Goal: Communication & Community: Answer question/provide support

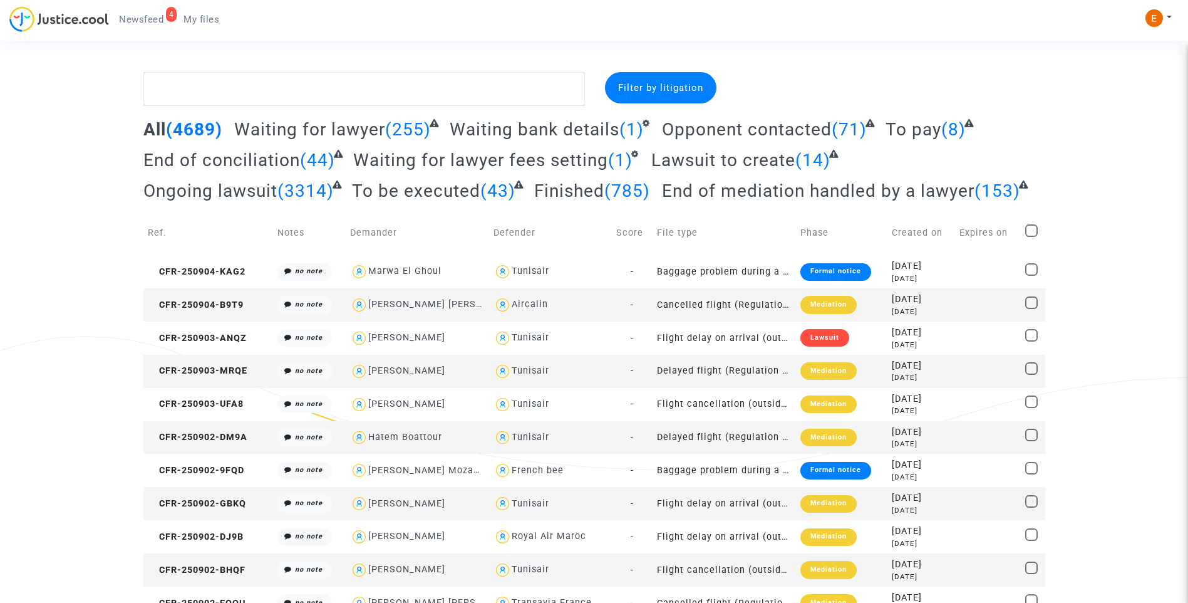
drag, startPoint x: 147, startPoint y: 14, endPoint x: 214, endPoint y: 39, distance: 71.9
click at [147, 14] on span "Newsfeed" at bounding box center [141, 19] width 44 height 11
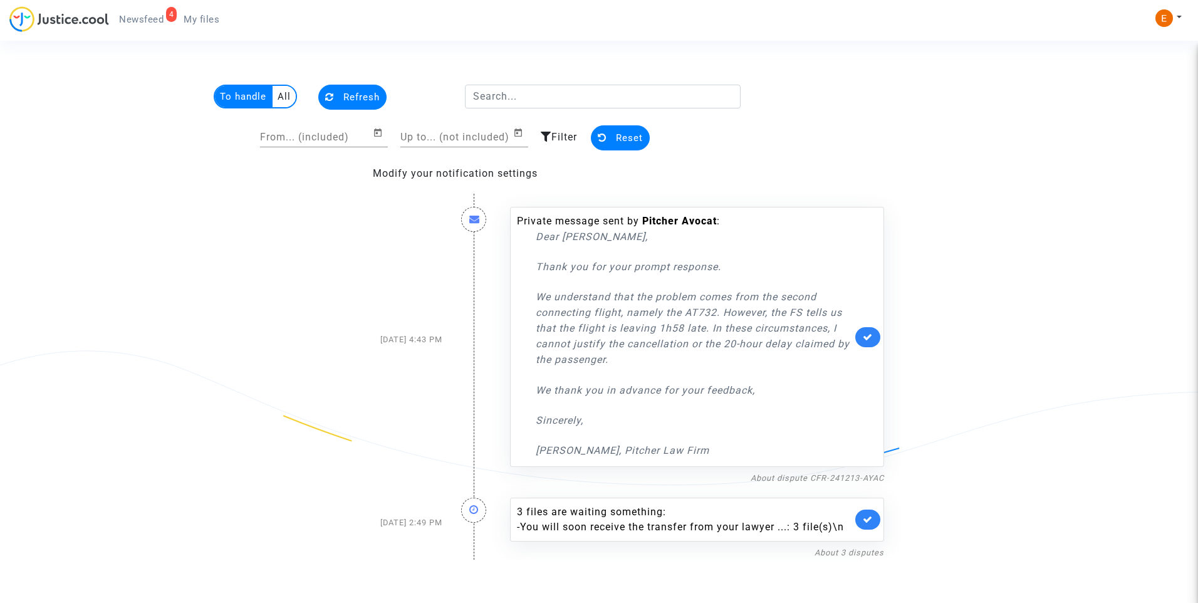
drag, startPoint x: 519, startPoint y: 226, endPoint x: 840, endPoint y: 211, distance: 321.7
click at [840, 211] on div "Private message sent by Pitcher Avocat : Dear Erik, Thank you for your prompt r…" at bounding box center [697, 337] width 374 height 260
drag, startPoint x: 840, startPoint y: 211, endPoint x: 526, endPoint y: 233, distance: 315.2
click at [796, 229] on p "Dear [PERSON_NAME]," at bounding box center [694, 237] width 316 height 16
click at [844, 474] on link "About dispute CFR-241213-AYAC" at bounding box center [816, 477] width 133 height 9
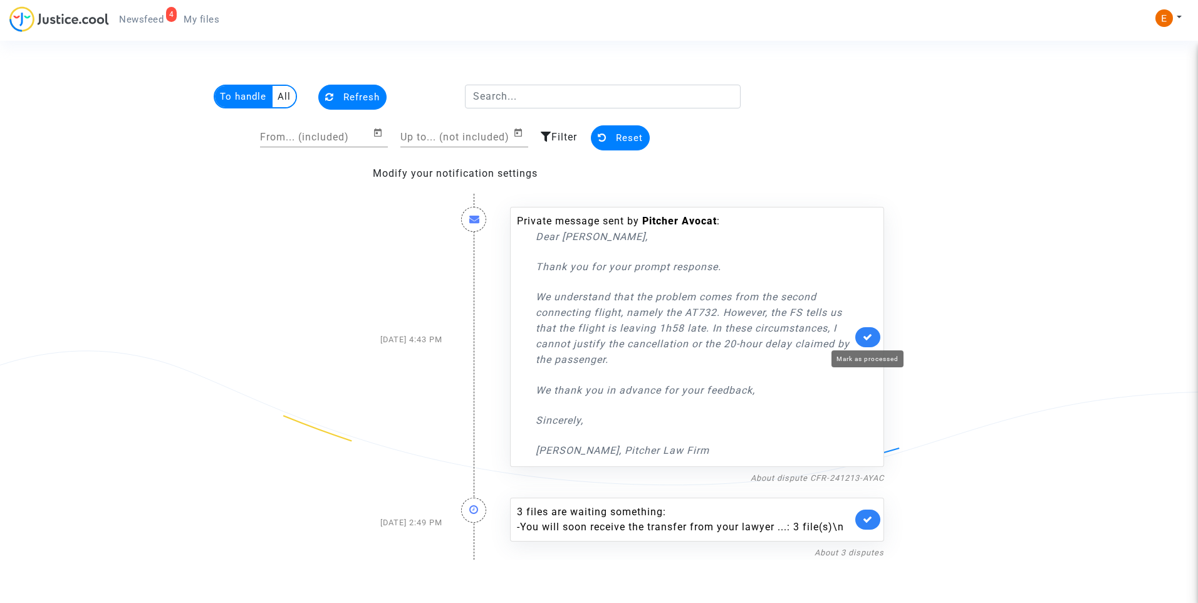
click at [870, 340] on icon at bounding box center [868, 336] width 10 height 9
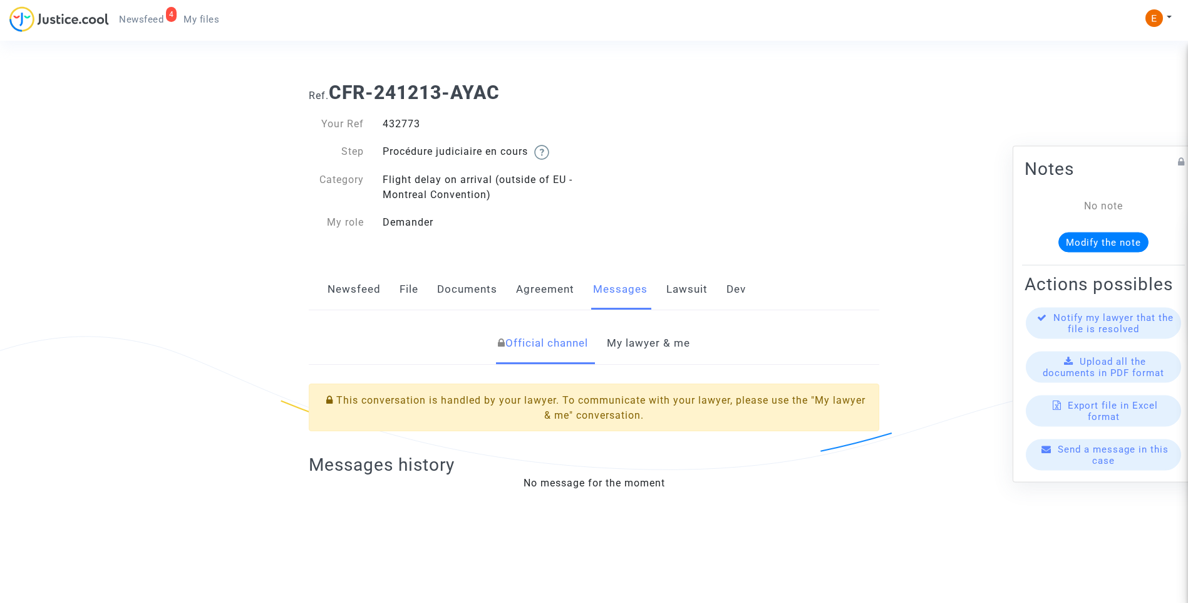
drag, startPoint x: 675, startPoint y: 343, endPoint x: 856, endPoint y: 344, distance: 181.0
click at [675, 343] on link "My lawyer & me" at bounding box center [648, 343] width 83 height 41
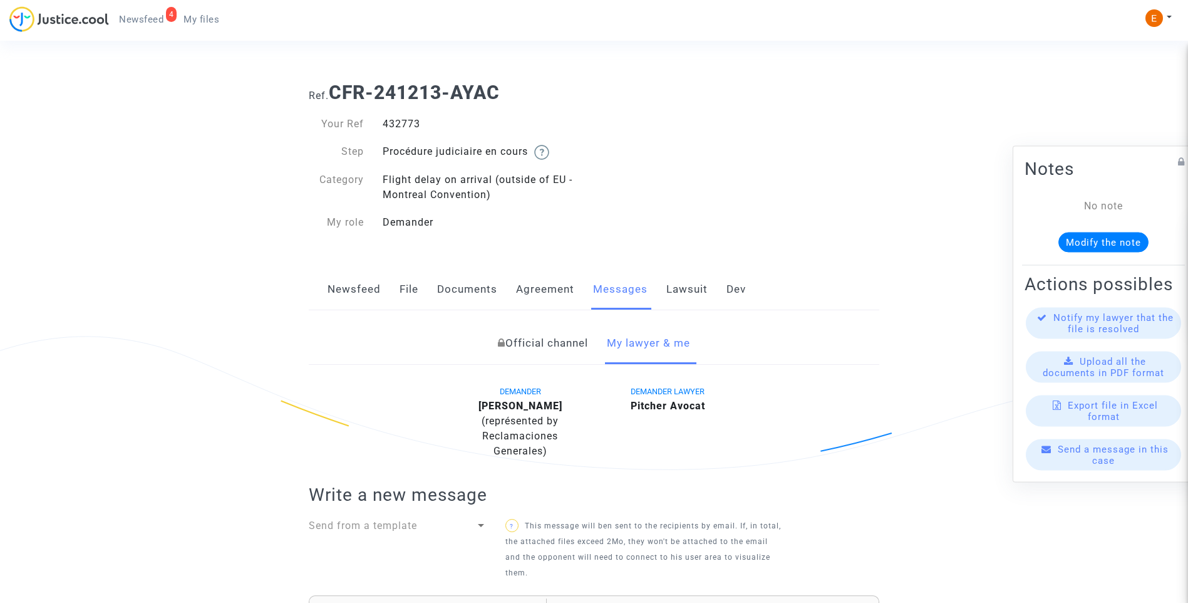
drag, startPoint x: 370, startPoint y: 294, endPoint x: 423, endPoint y: 306, distance: 55.2
click at [370, 294] on link "Newsfeed" at bounding box center [354, 289] width 53 height 41
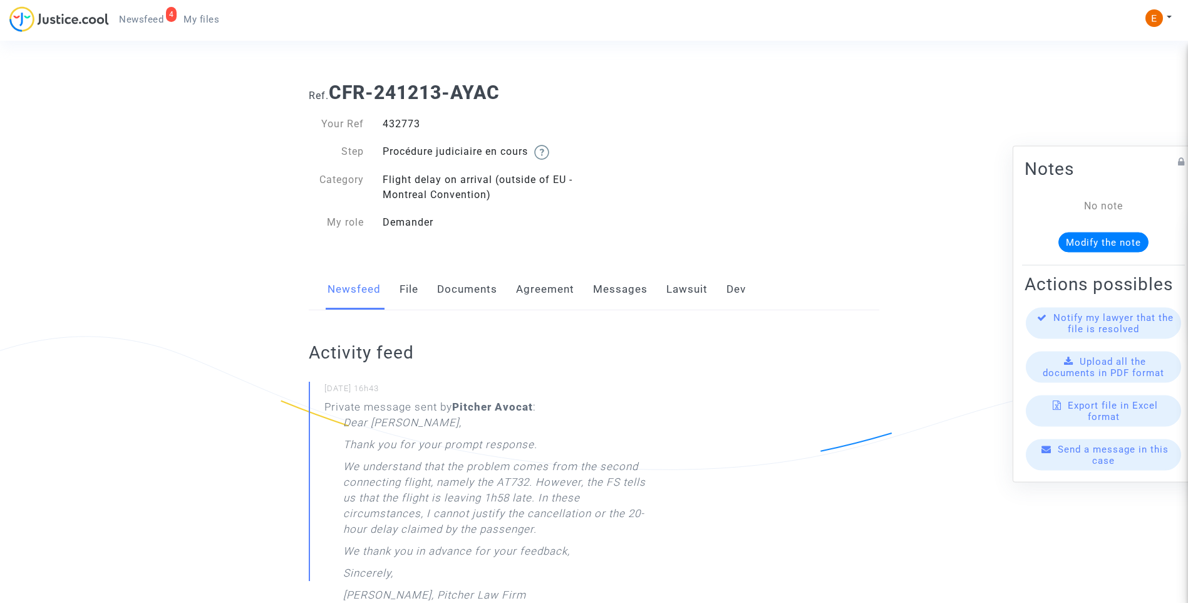
click at [414, 291] on link "File" at bounding box center [409, 289] width 19 height 41
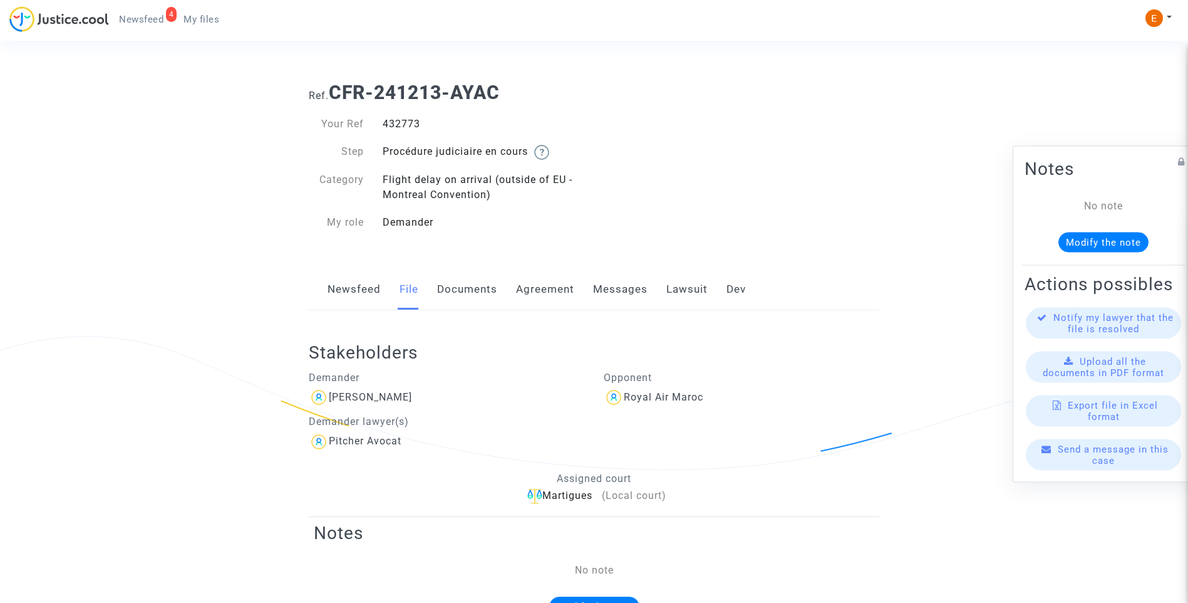
click at [388, 122] on div "432773" at bounding box center [483, 124] width 221 height 15
copy div "432773"
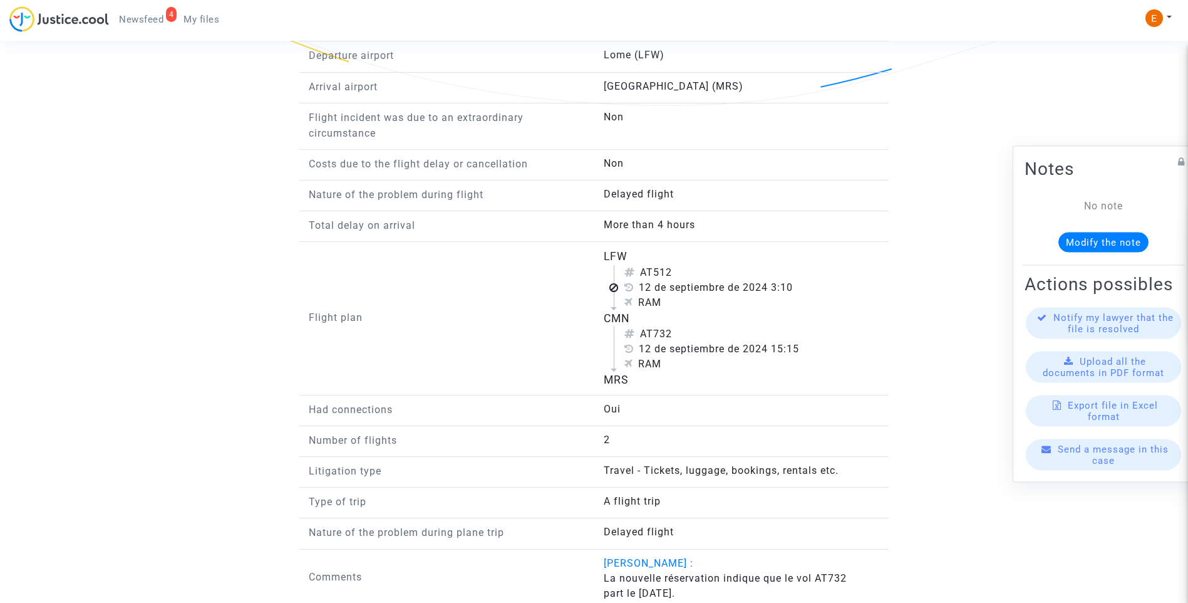
scroll to position [1062, 0]
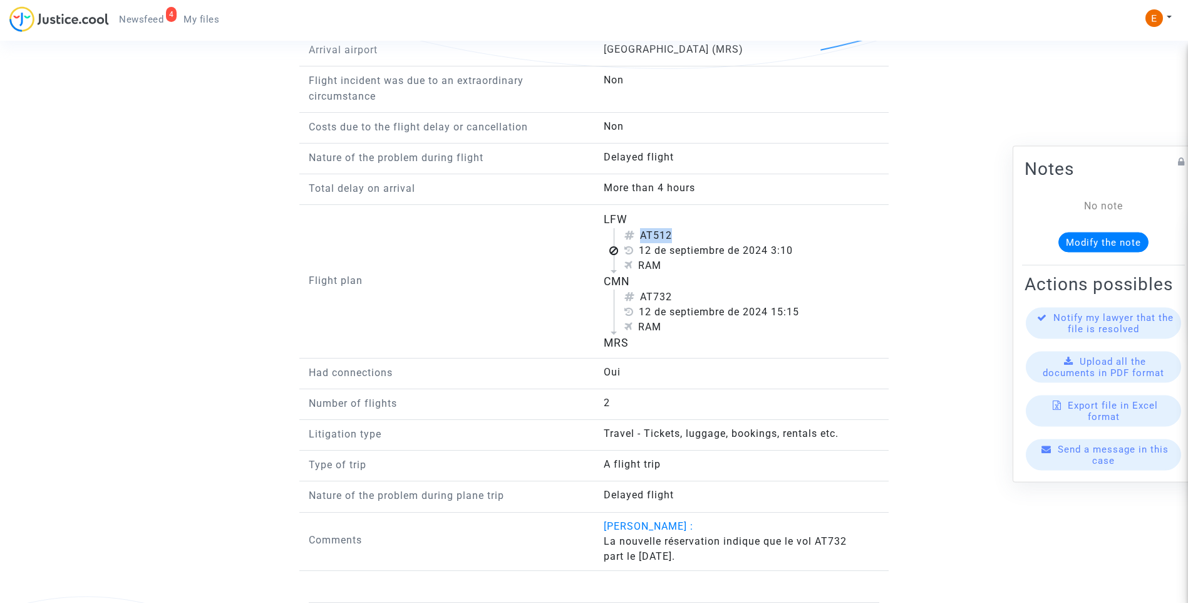
drag, startPoint x: 615, startPoint y: 252, endPoint x: 622, endPoint y: 255, distance: 7.3
click at [622, 255] on div "AT512 12 de septiembre de 2024 3:10 RAM" at bounding box center [741, 250] width 254 height 45
drag, startPoint x: 622, startPoint y: 255, endPoint x: 617, endPoint y: 309, distance: 54.1
click at [617, 308] on div "AT732 12 de septiembre de 2024 15:15 RAM" at bounding box center [741, 311] width 254 height 45
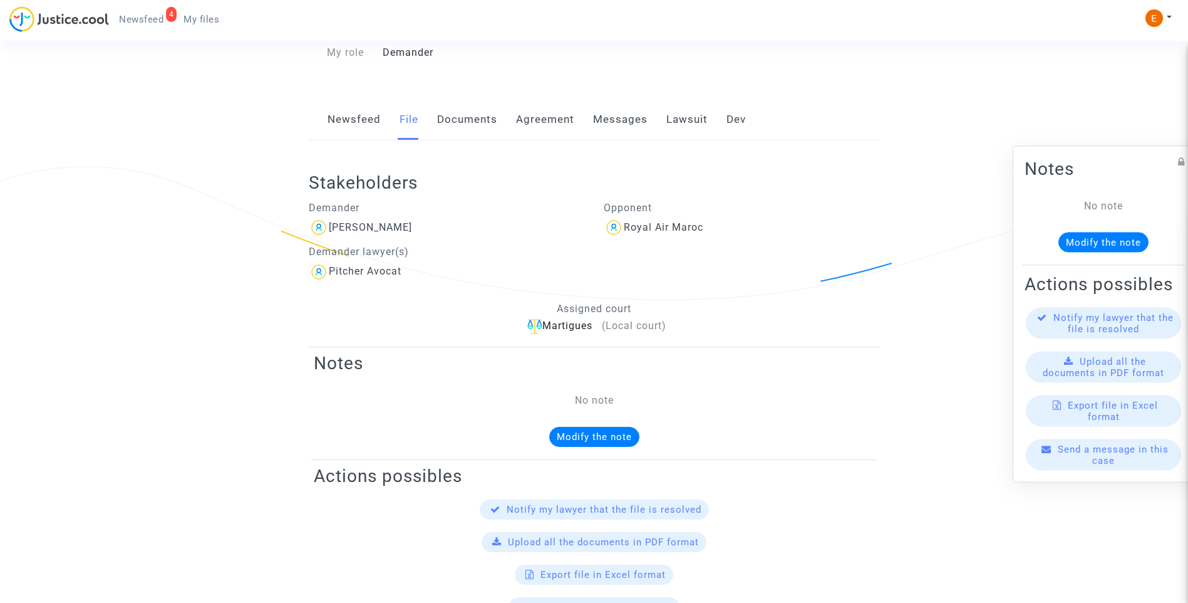
scroll to position [0, 0]
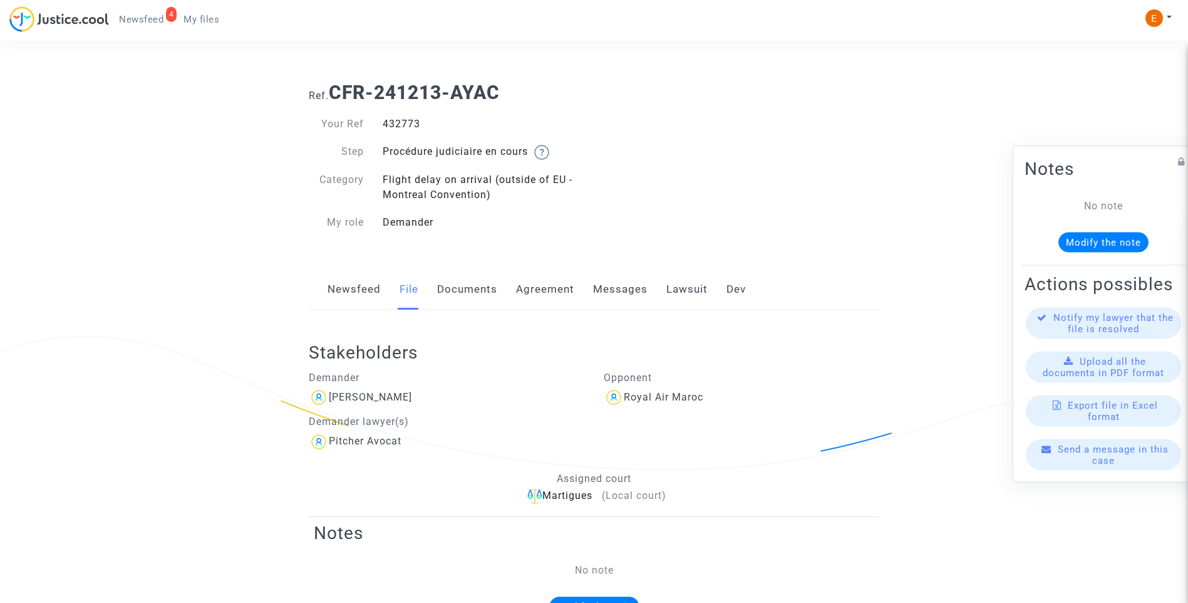
click at [484, 289] on link "Documents" at bounding box center [467, 289] width 60 height 41
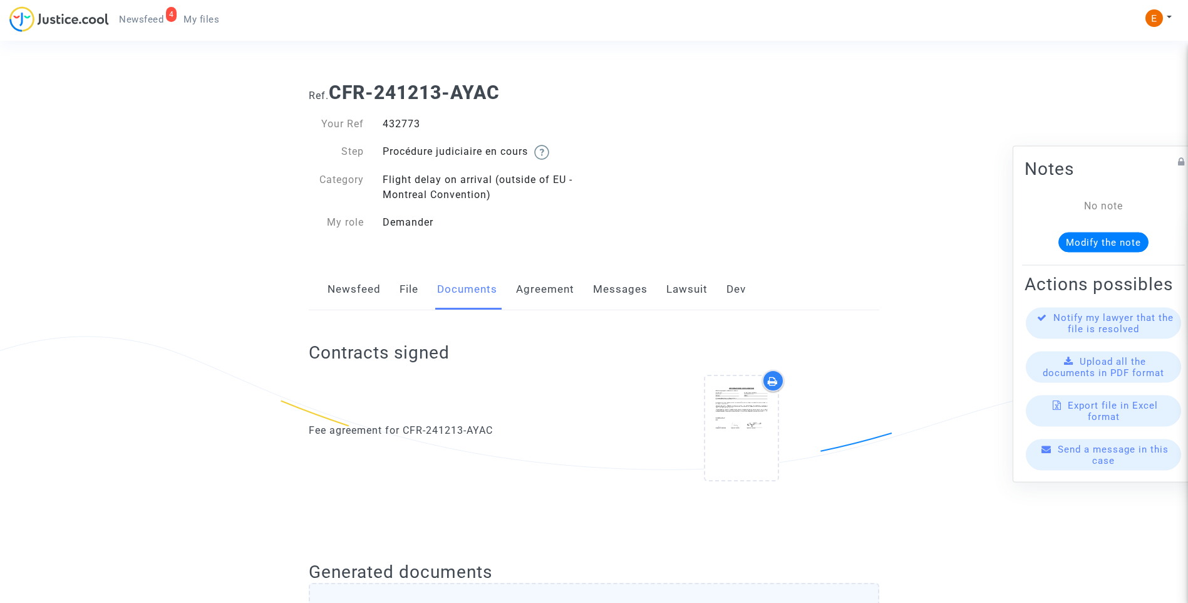
click at [558, 284] on link "Agreement" at bounding box center [545, 289] width 58 height 41
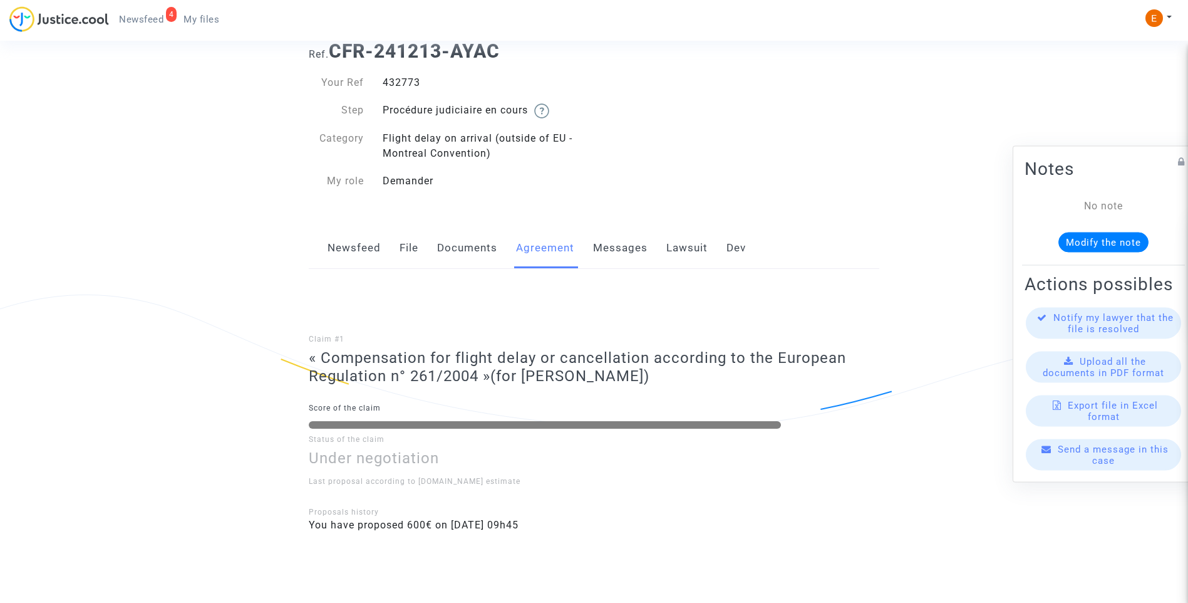
scroll to position [84, 0]
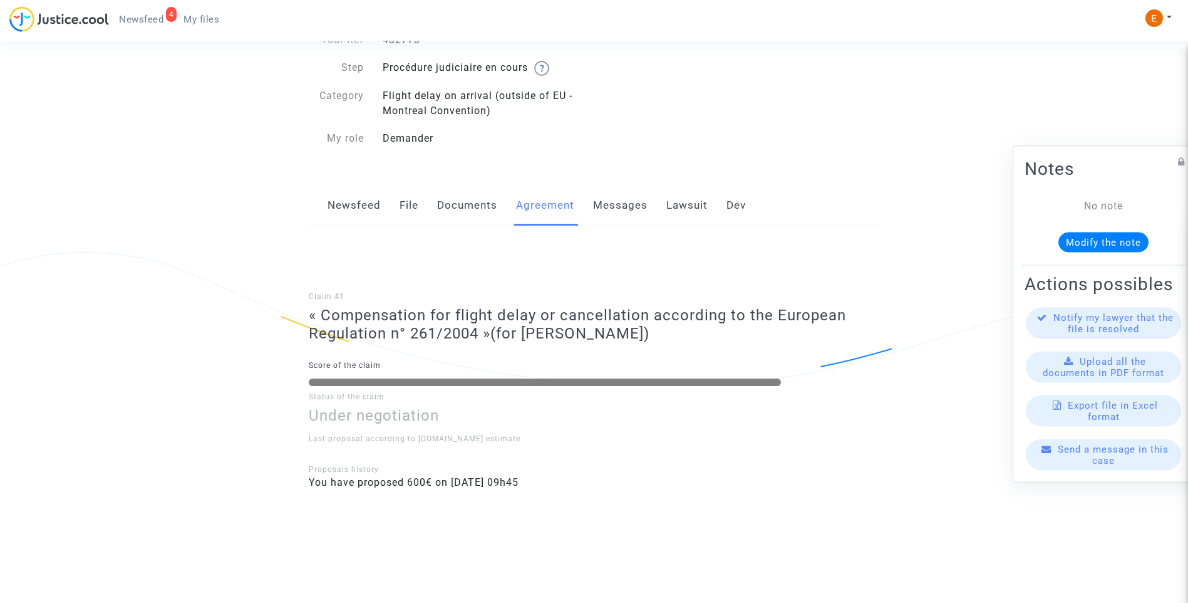
drag, startPoint x: 636, startPoint y: 197, endPoint x: 774, endPoint y: 208, distance: 138.2
click at [636, 198] on link "Messages" at bounding box center [620, 205] width 55 height 41
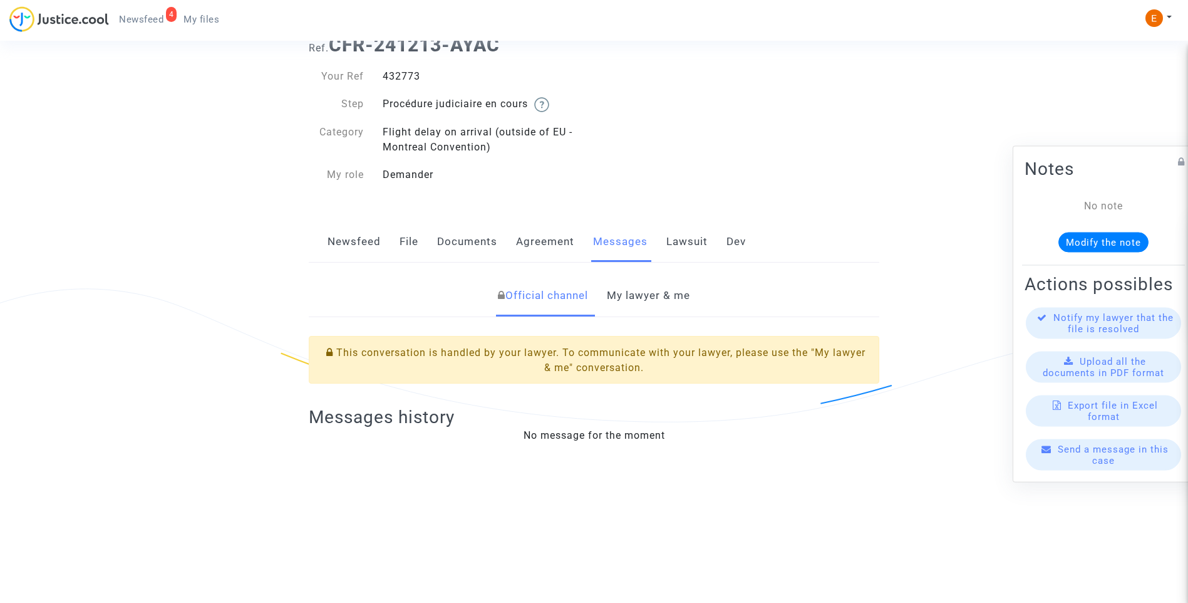
scroll to position [125, 0]
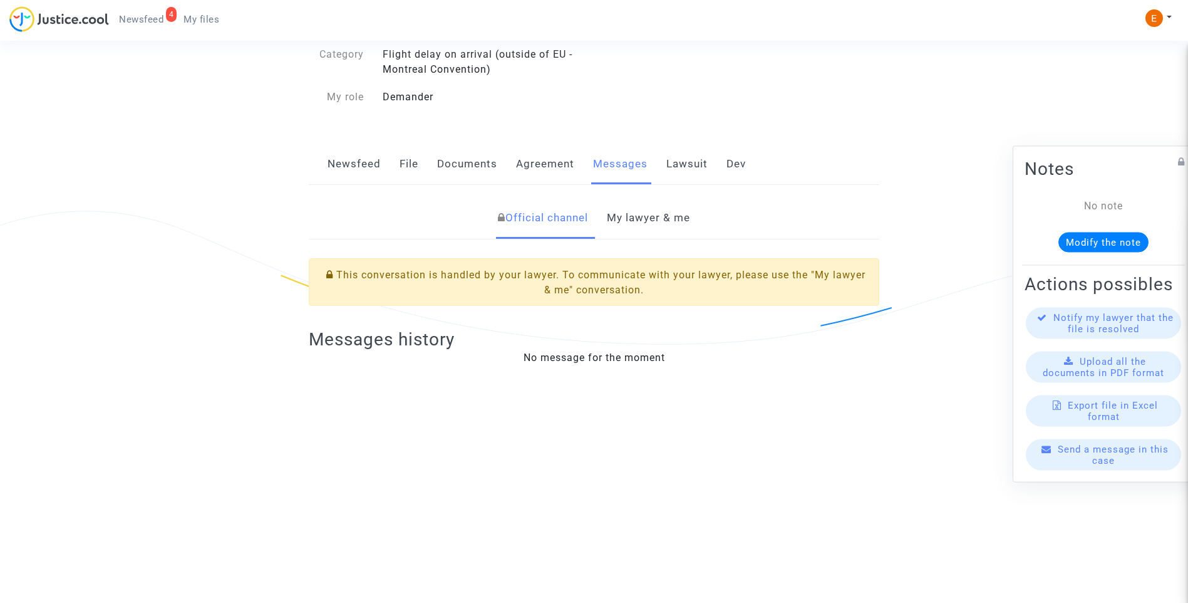
click at [648, 232] on link "My lawyer & me" at bounding box center [648, 217] width 83 height 41
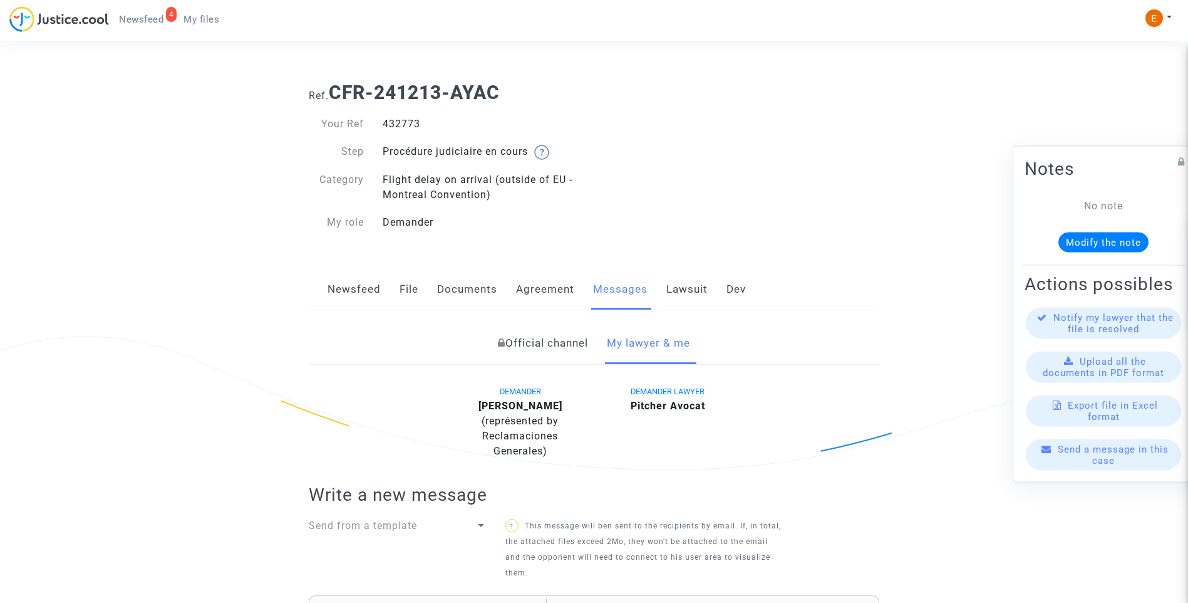
click at [696, 287] on link "Lawsuit" at bounding box center [687, 289] width 41 height 41
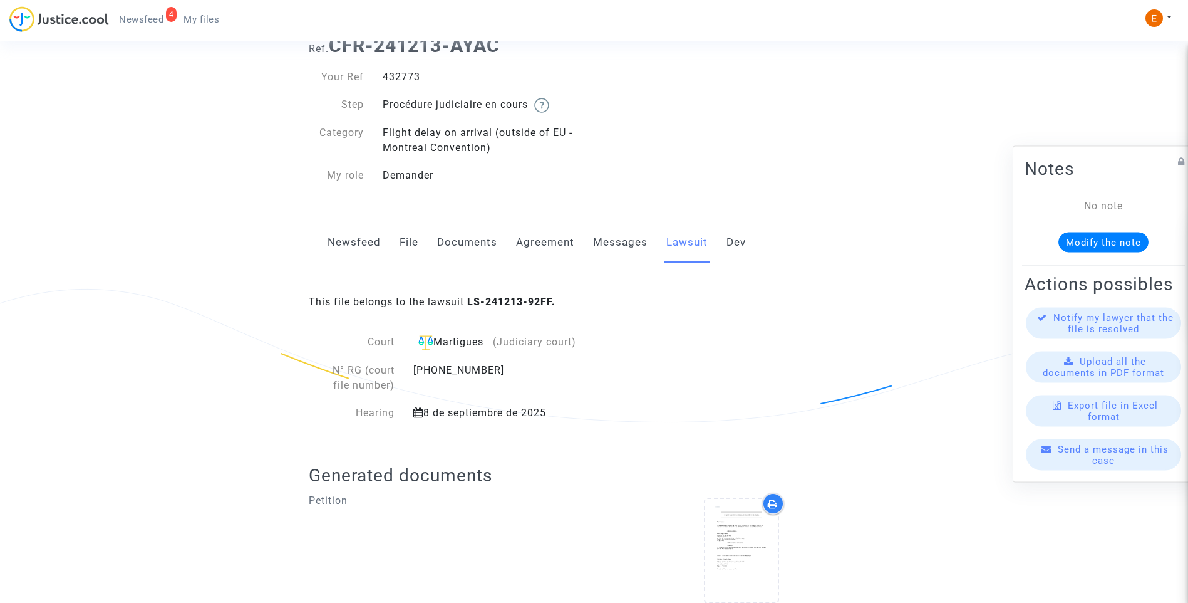
scroll to position [96, 0]
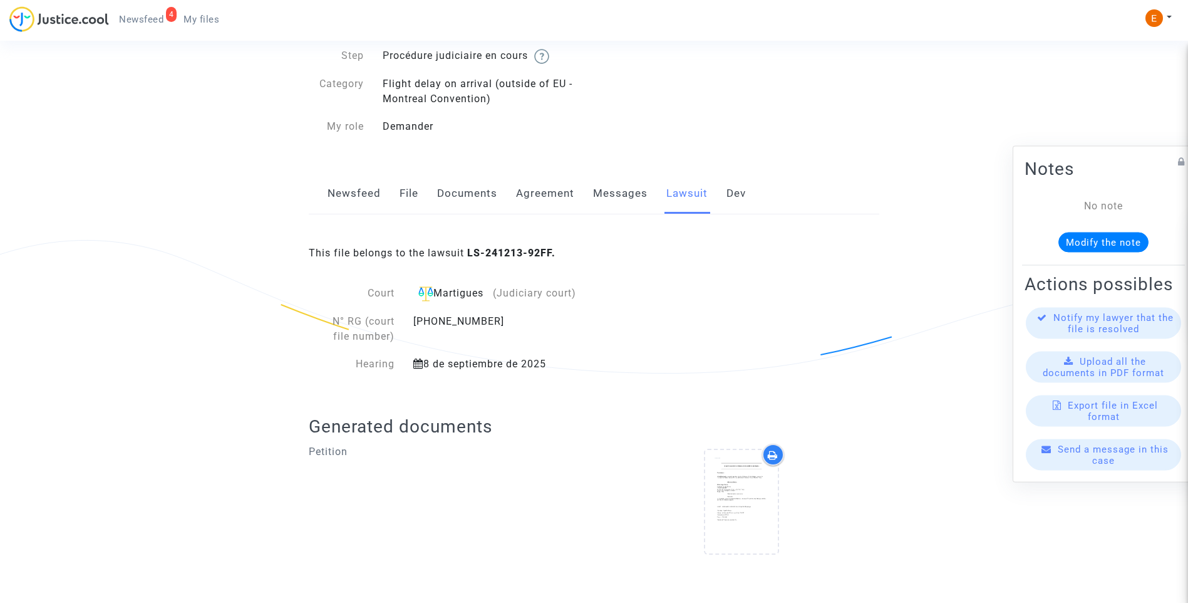
drag, startPoint x: 735, startPoint y: 503, endPoint x: 779, endPoint y: 498, distance: 44.1
click at [735, 503] on icon at bounding box center [741, 502] width 41 height 40
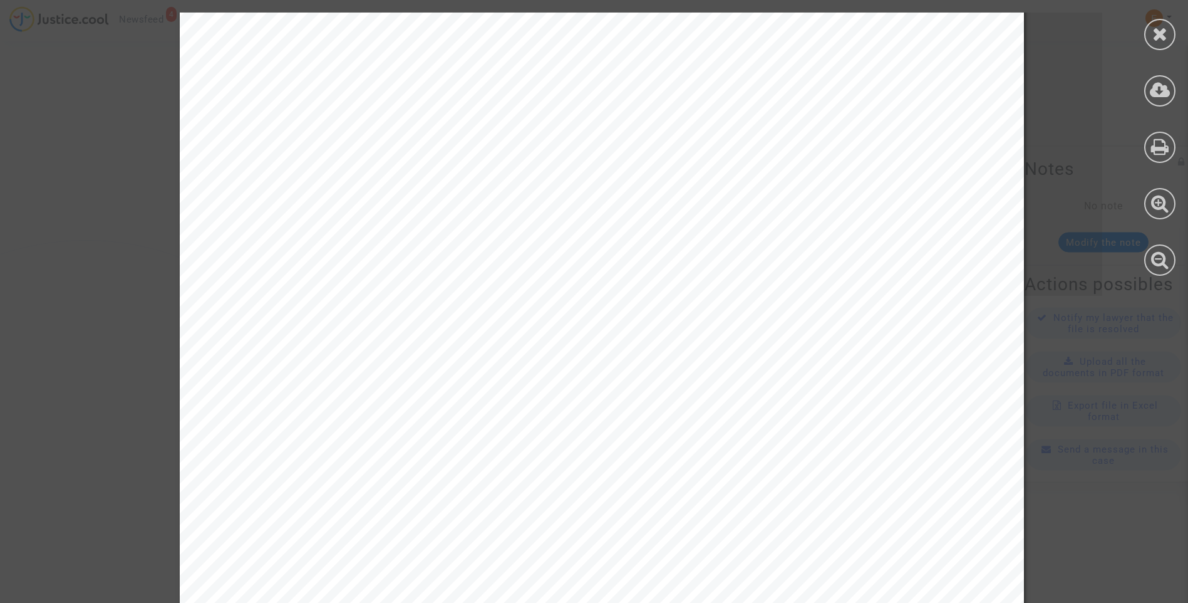
scroll to position [3195, 0]
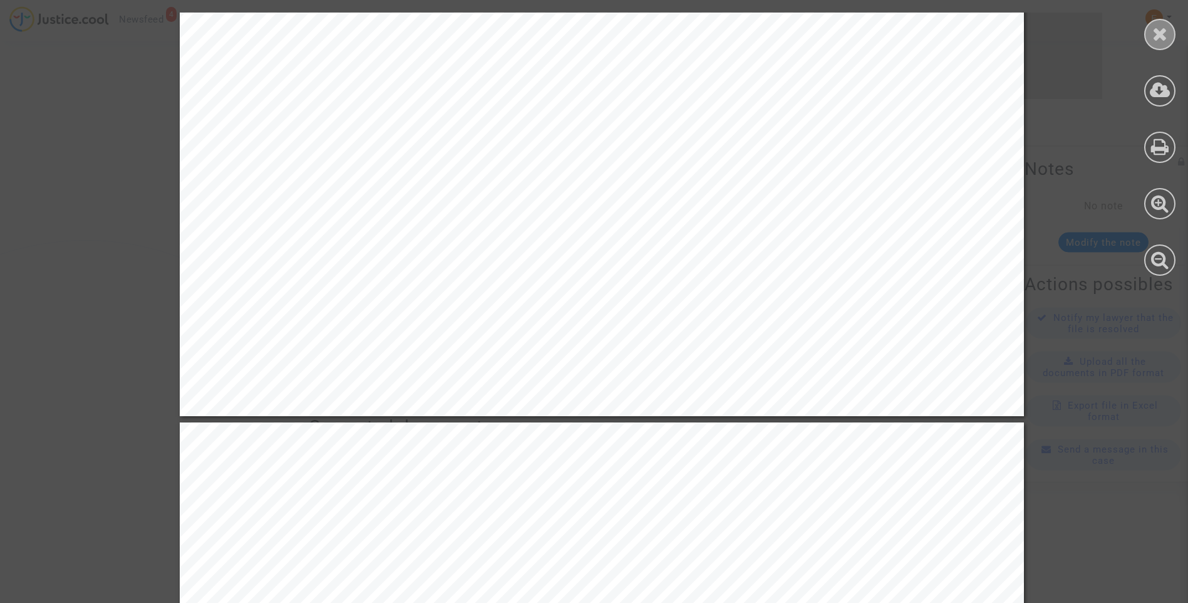
click at [1155, 44] on div at bounding box center [1160, 34] width 31 height 31
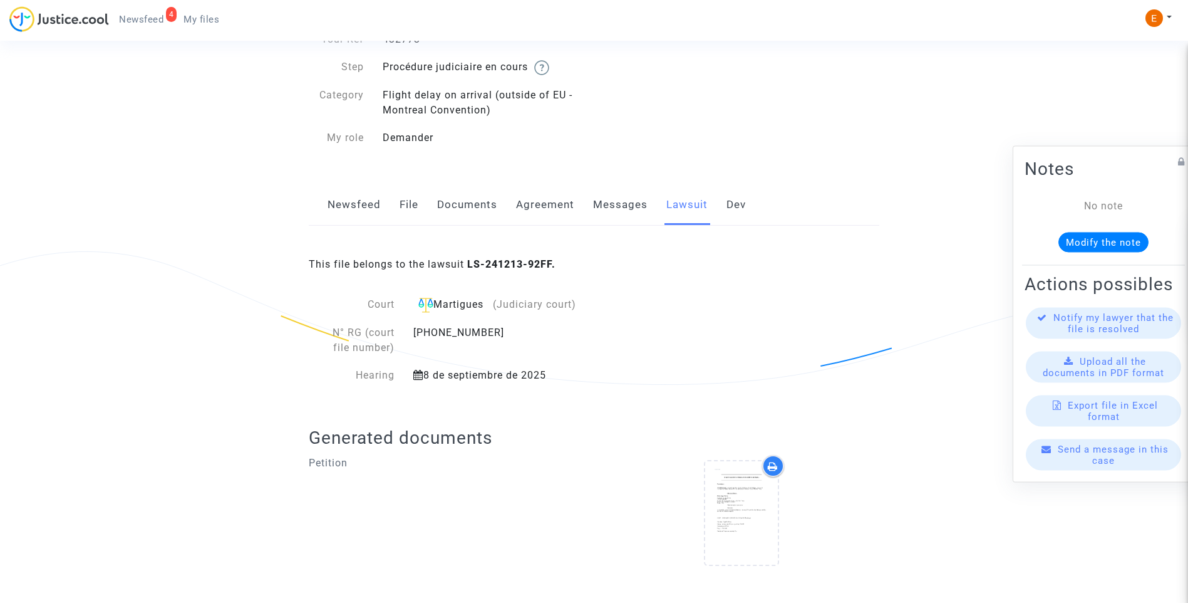
scroll to position [96, 0]
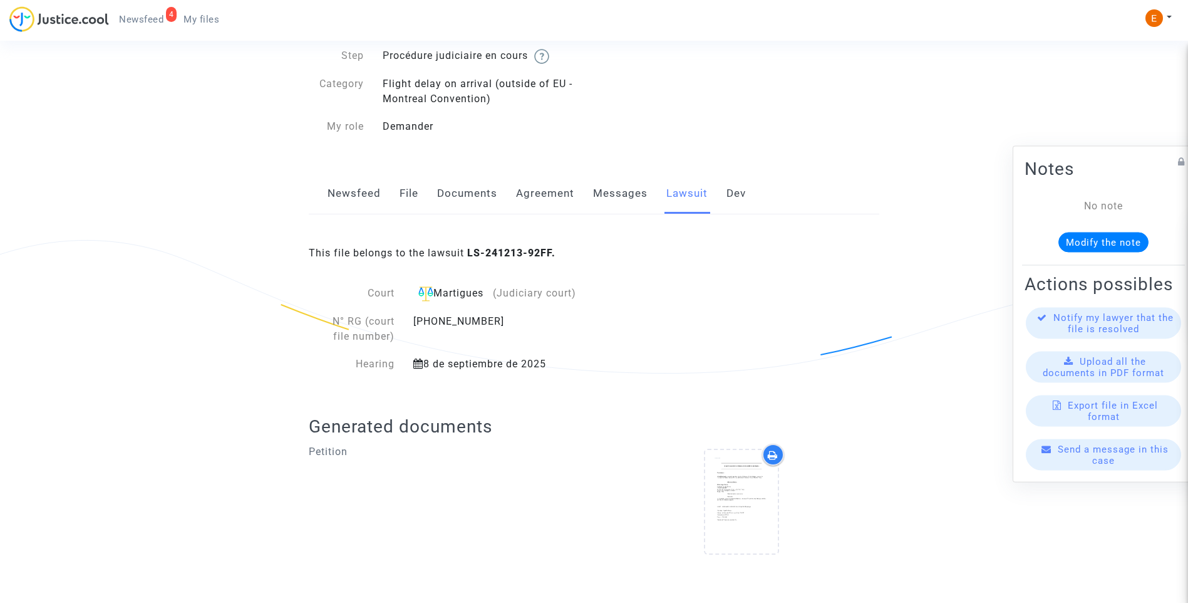
drag, startPoint x: 736, startPoint y: 200, endPoint x: 227, endPoint y: 256, distance: 512.3
click at [735, 200] on link "Dev" at bounding box center [736, 193] width 19 height 41
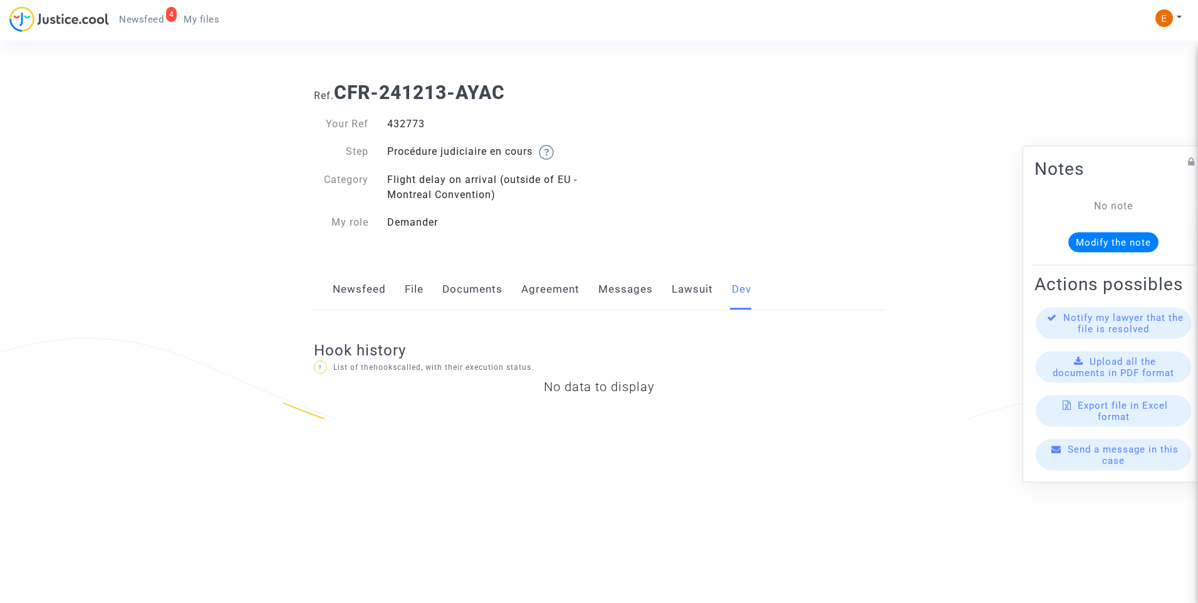
click at [629, 301] on link "Messages" at bounding box center [625, 289] width 55 height 41
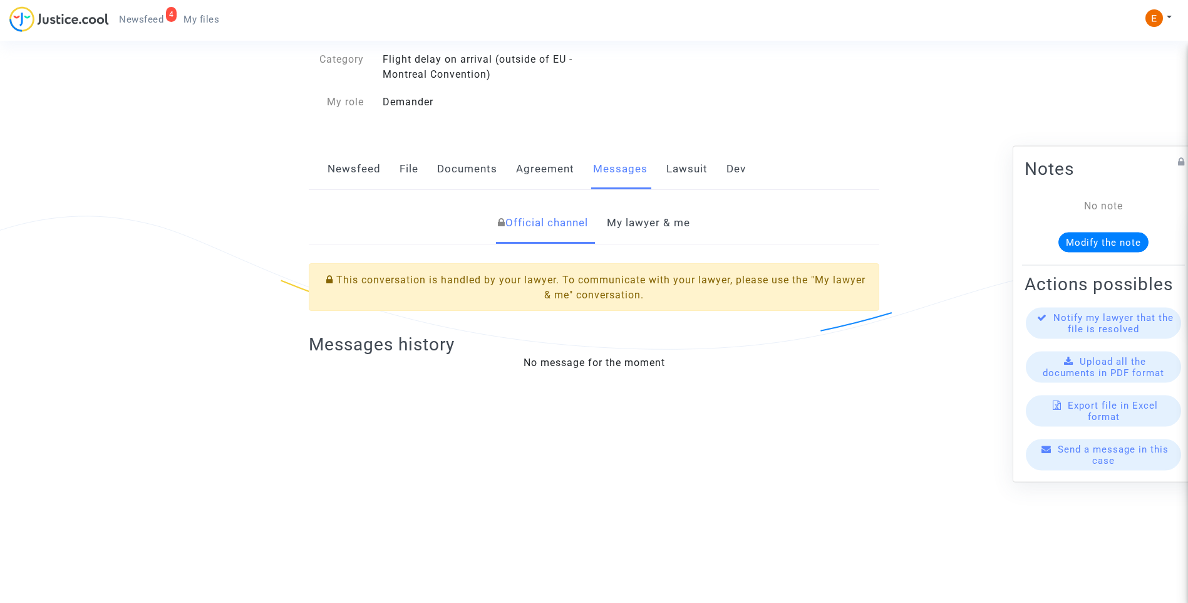
scroll to position [125, 0]
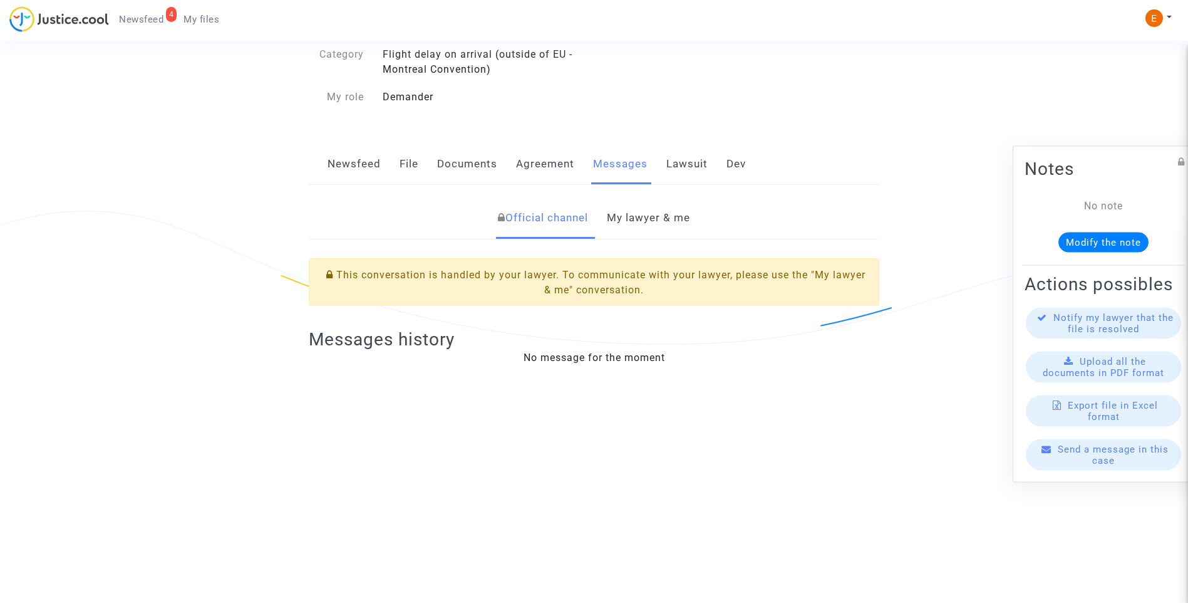
click at [663, 232] on link "My lawyer & me" at bounding box center [648, 217] width 83 height 41
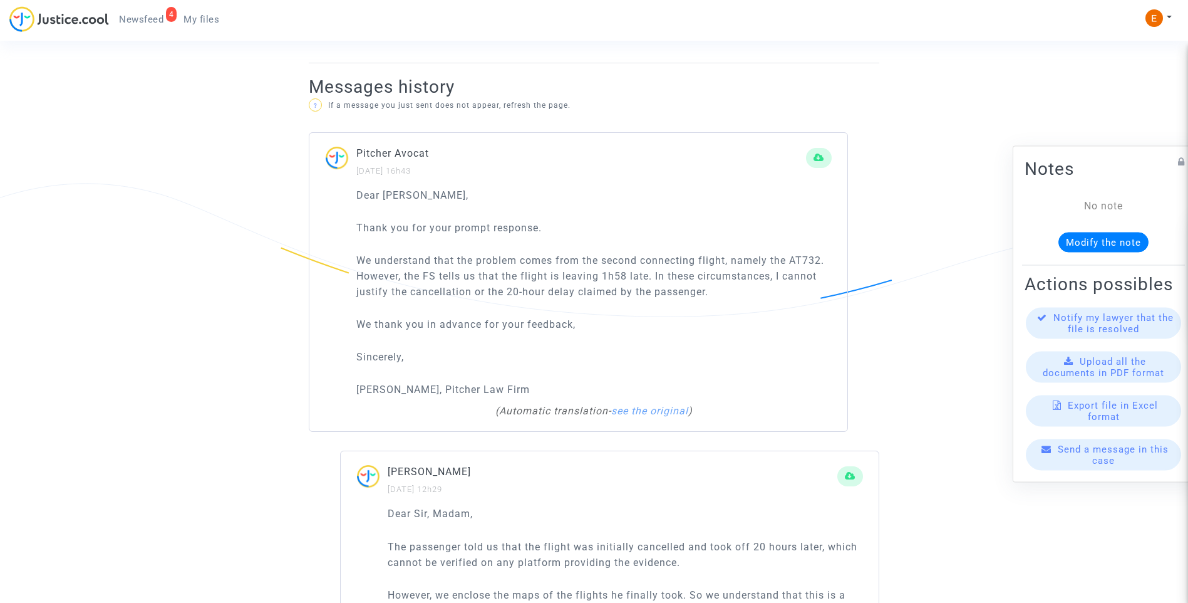
scroll to position [814, 0]
drag, startPoint x: 353, startPoint y: 224, endPoint x: 361, endPoint y: 223, distance: 7.5
click at [361, 223] on div "Dear [PERSON_NAME], Thank you for your prompt response. We understand that the …" at bounding box center [578, 309] width 538 height 244
click at [649, 415] on link "see the original" at bounding box center [649, 410] width 77 height 12
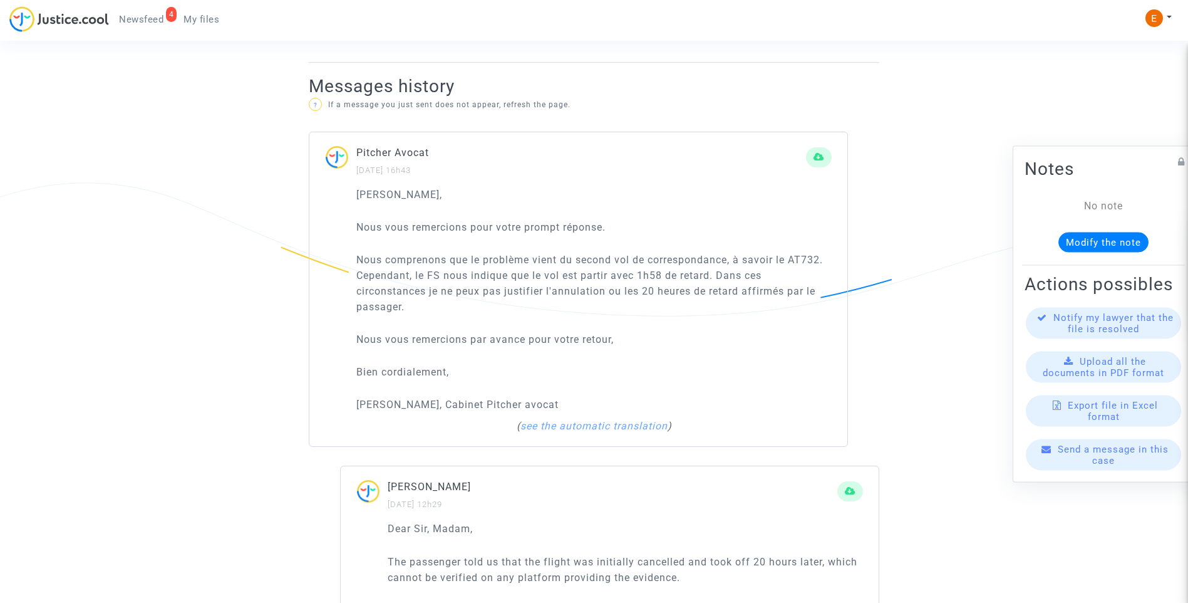
click at [651, 340] on p "Nous vous remercions par avance pour votre retour," at bounding box center [593, 339] width 475 height 16
drag, startPoint x: 471, startPoint y: 297, endPoint x: 462, endPoint y: 298, distance: 8.8
click at [465, 298] on p "Nous comprenons que le problème vient du second vol de correspondance, à savoir…" at bounding box center [593, 283] width 475 height 63
drag, startPoint x: 462, startPoint y: 298, endPoint x: 443, endPoint y: 300, distance: 19.6
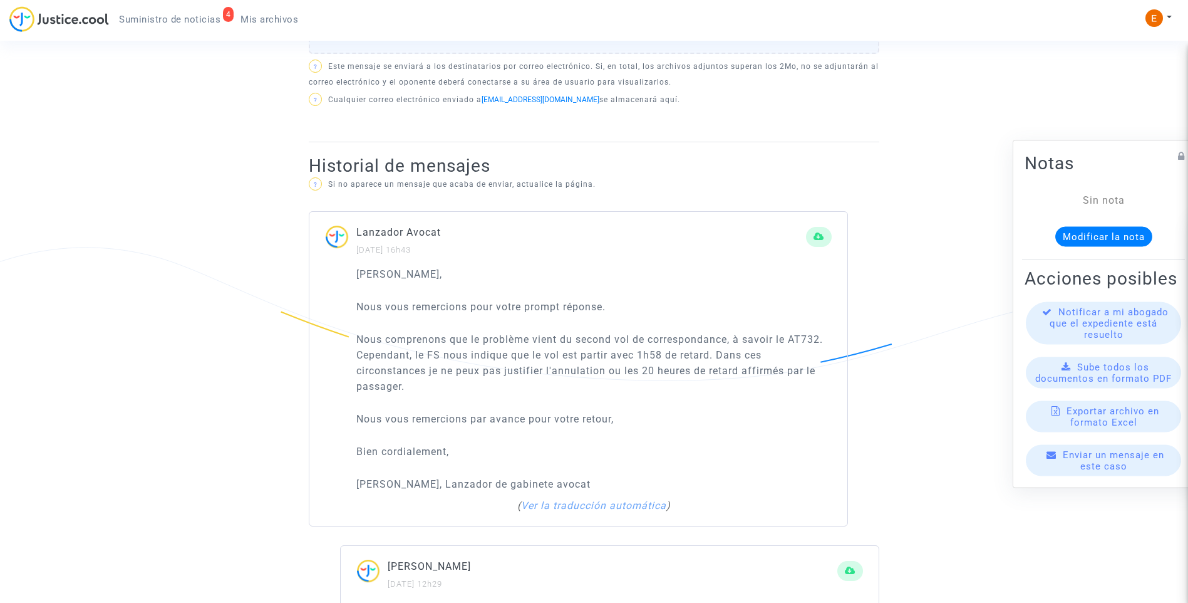
scroll to position [752, 0]
click at [601, 503] on link "Ver la traducción automática" at bounding box center [593, 503] width 145 height 12
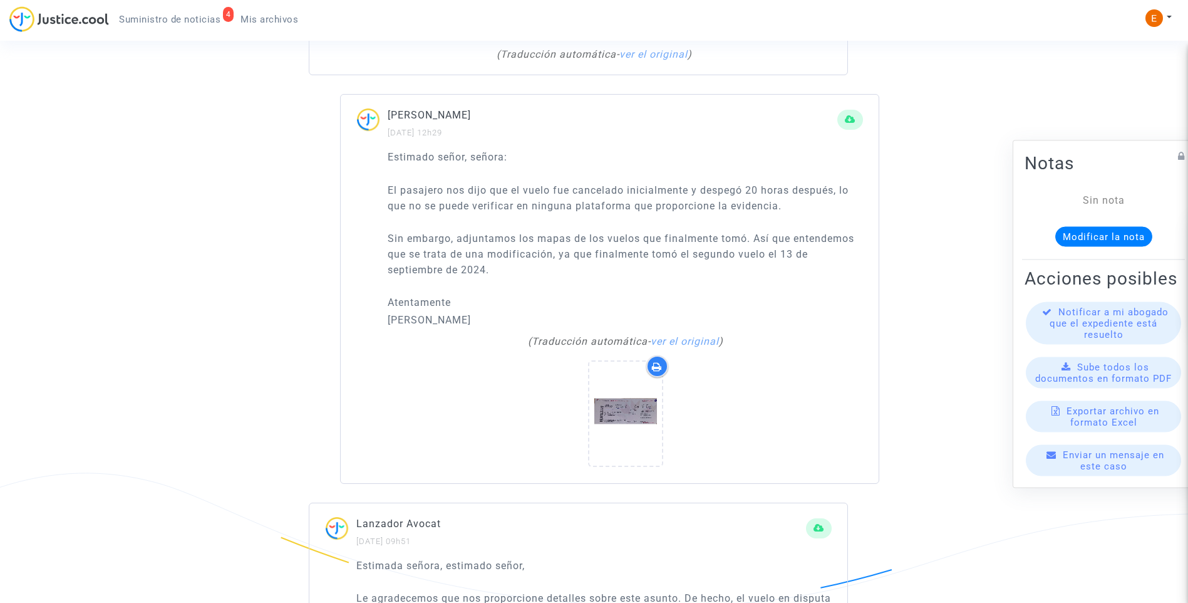
scroll to position [1205, 0]
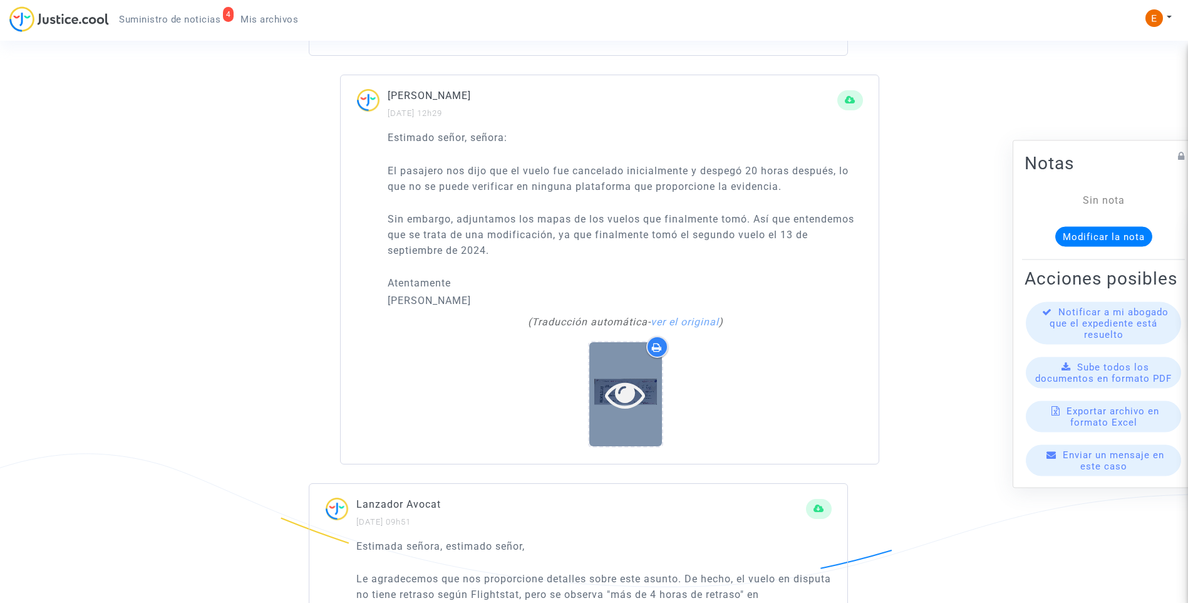
click at [639, 393] on icon at bounding box center [625, 394] width 41 height 40
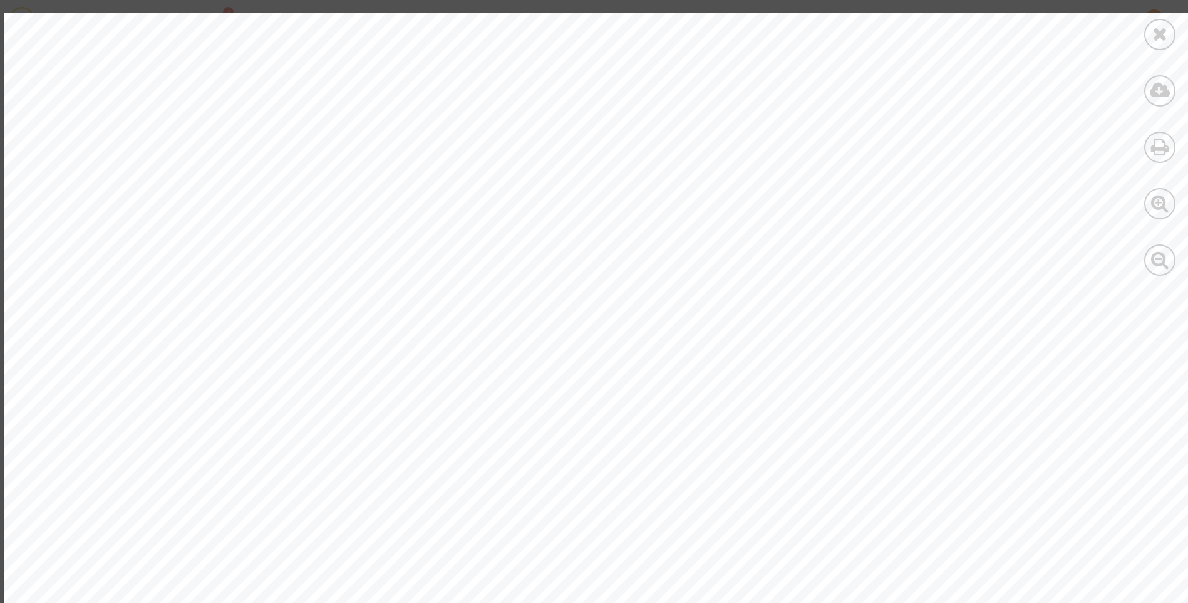
scroll to position [0, 0]
click at [1170, 41] on div at bounding box center [1160, 34] width 31 height 31
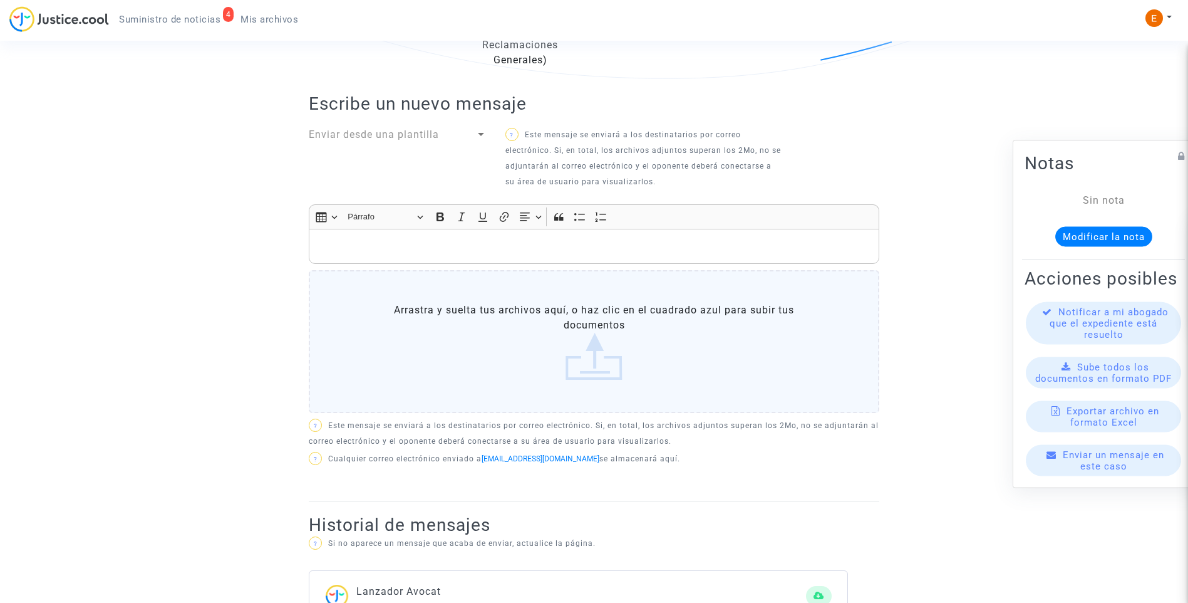
scroll to position [390, 0]
click at [473, 244] on p "Editor de texto enriquecido, principal" at bounding box center [595, 247] width 558 height 16
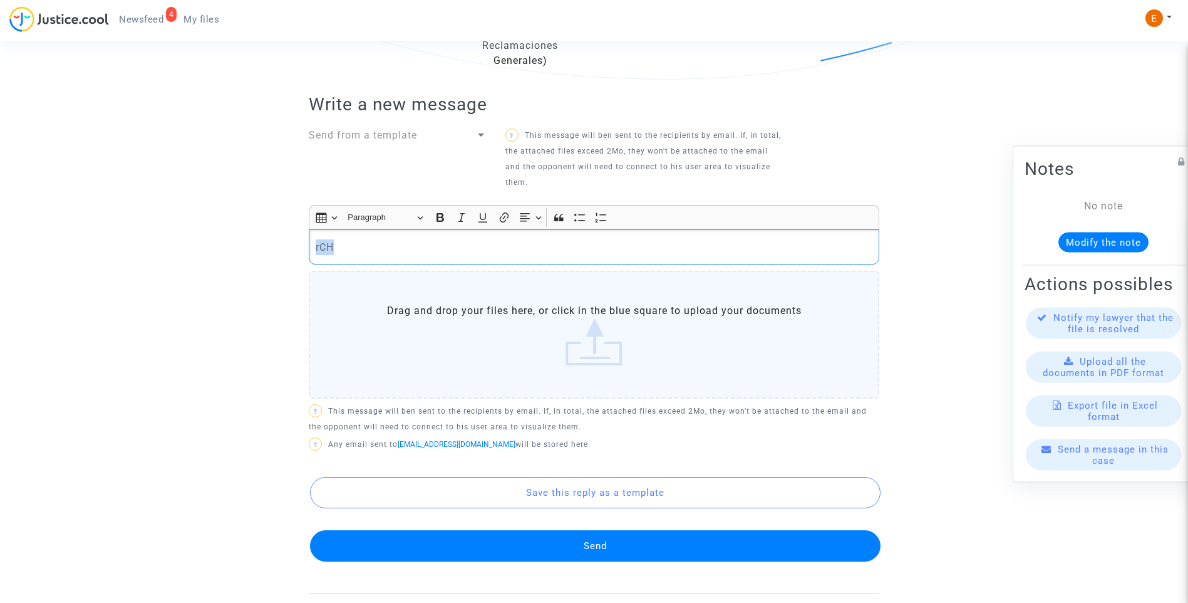
drag, startPoint x: 342, startPoint y: 248, endPoint x: 207, endPoint y: 239, distance: 135.0
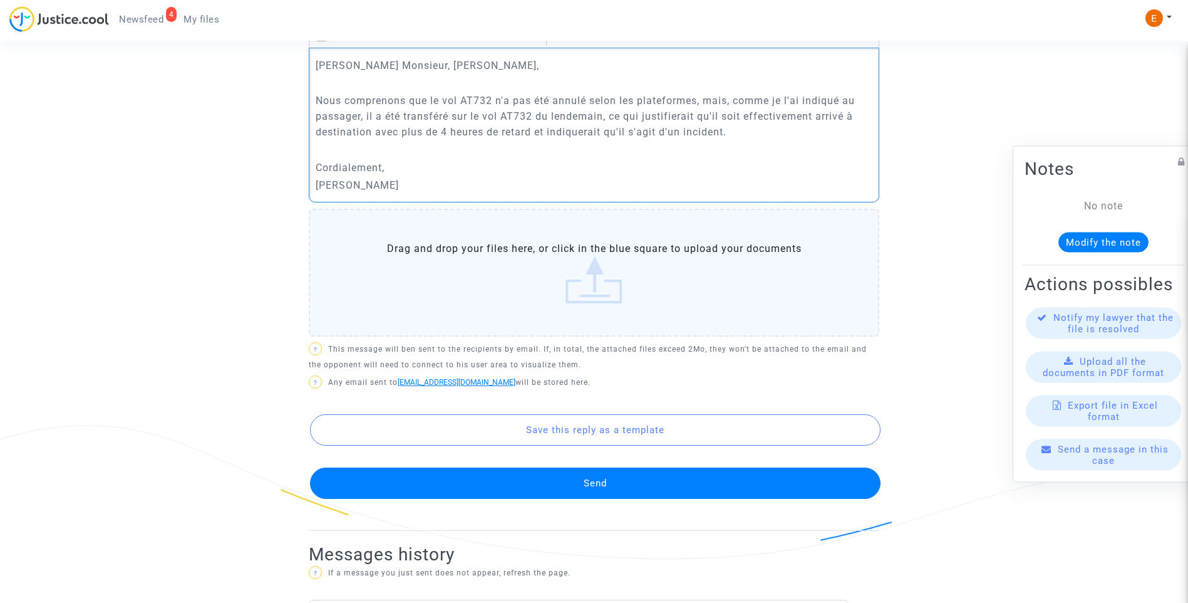
scroll to position [578, 0]
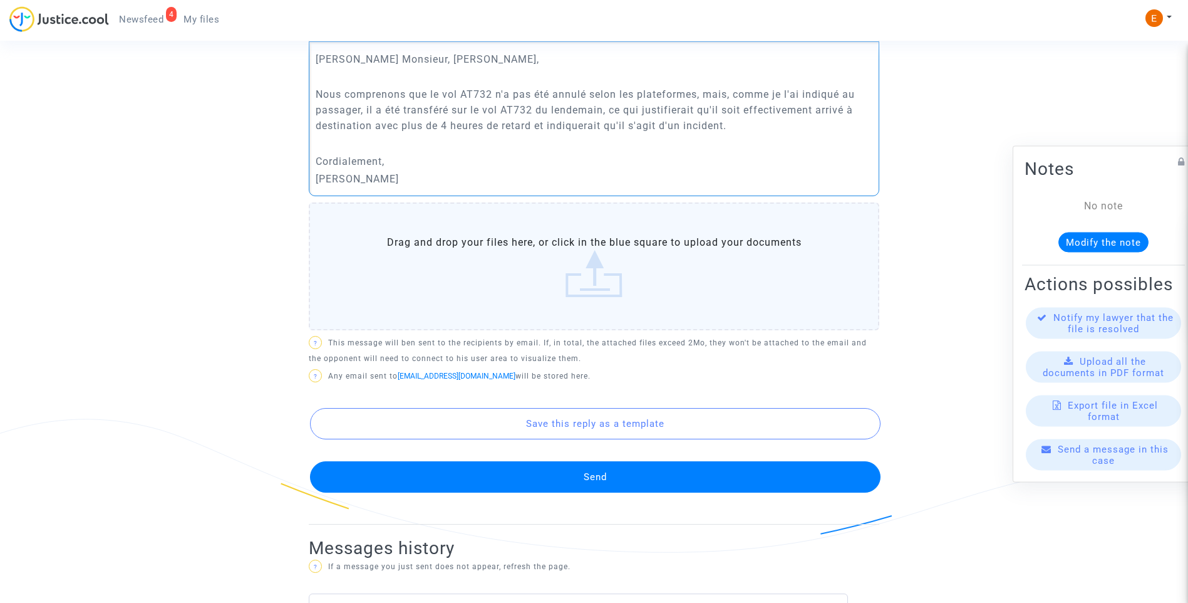
click at [611, 480] on button "Send" at bounding box center [595, 476] width 571 height 31
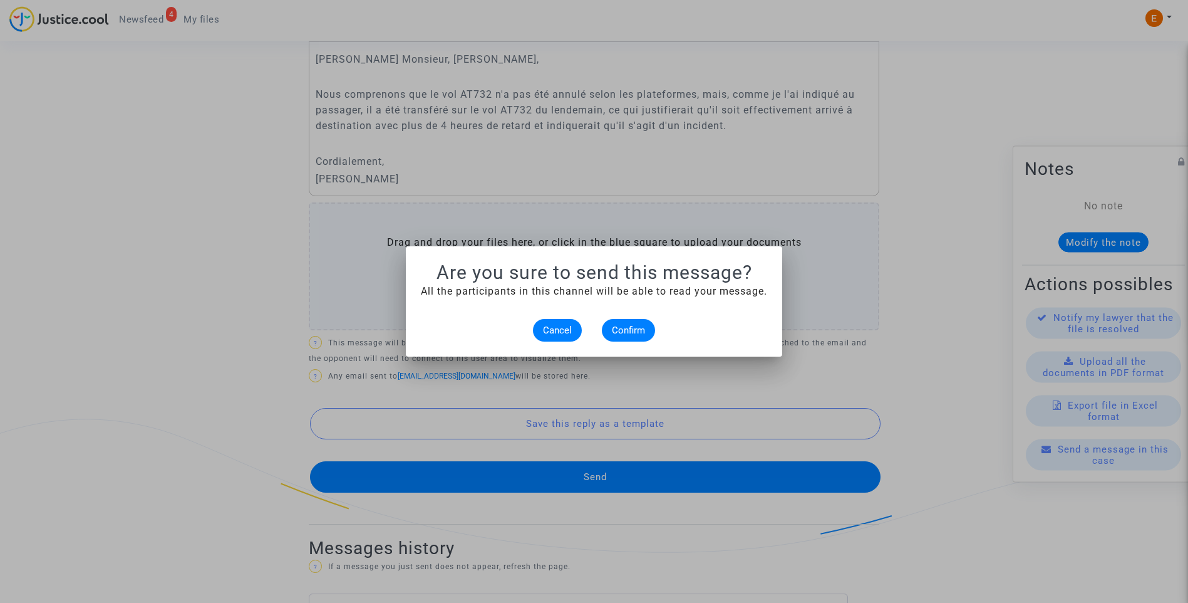
scroll to position [0, 0]
click at [635, 333] on span "Confirm" at bounding box center [628, 330] width 33 height 11
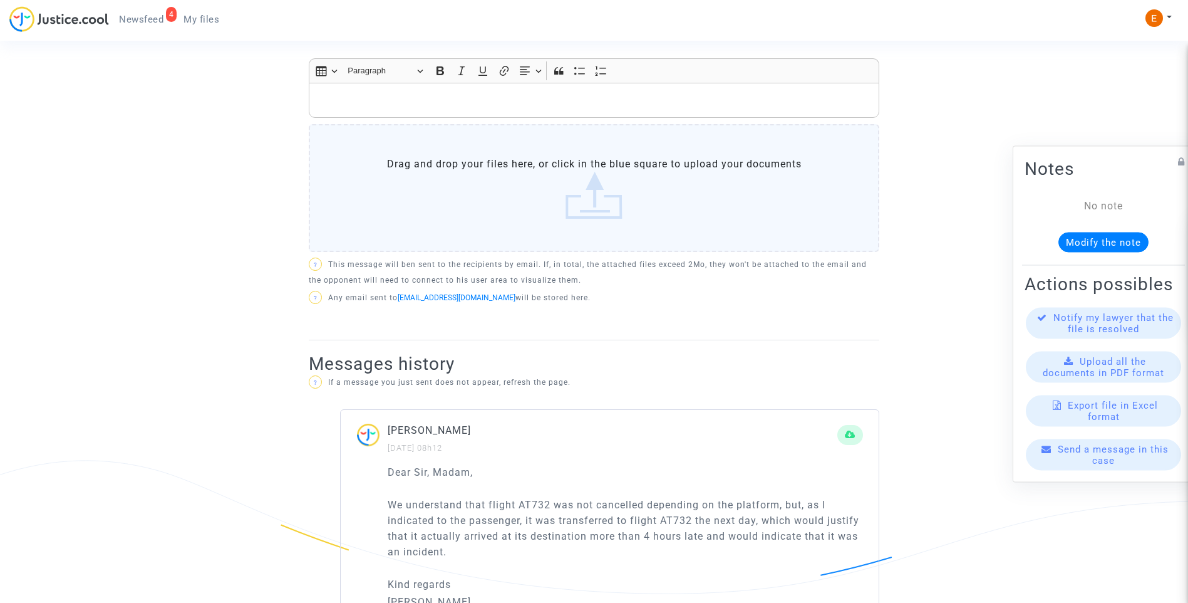
scroll to position [516, 0]
